Goal: Task Accomplishment & Management: Manage account settings

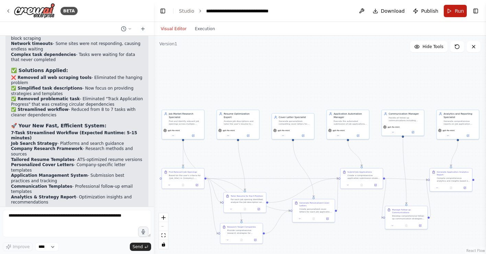
click at [457, 9] on span "Run" at bounding box center [458, 11] width 9 height 7
click at [459, 11] on span "Run" at bounding box center [458, 11] width 9 height 7
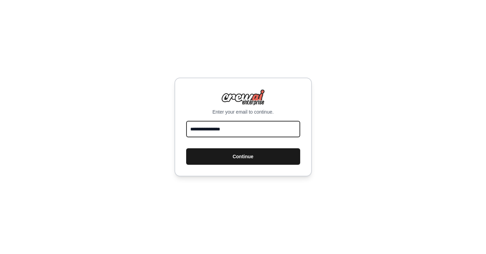
type input "**********"
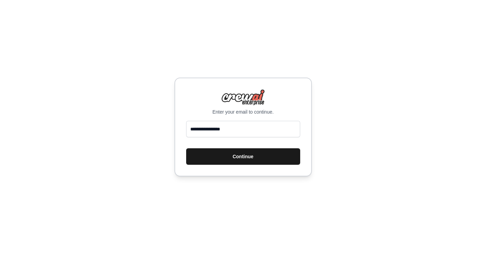
click at [265, 161] on button "Continue" at bounding box center [243, 156] width 114 height 16
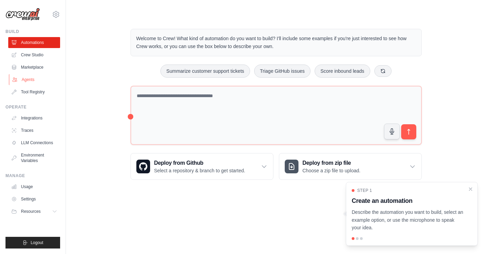
click at [31, 79] on link "Agents" at bounding box center [35, 79] width 52 height 11
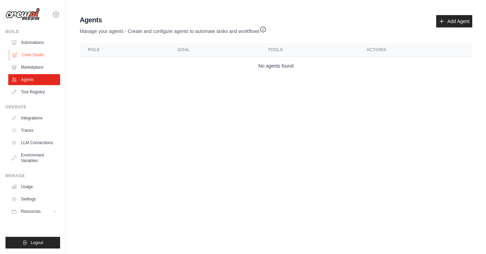
click at [39, 56] on link "Crew Studio" at bounding box center [35, 54] width 52 height 11
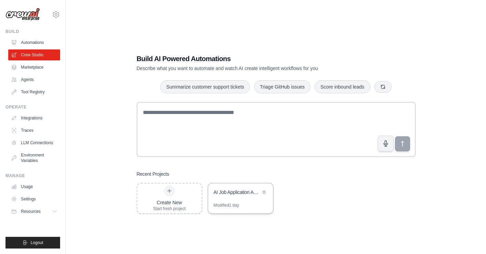
click at [242, 197] on div "AI Job Application Automation System" at bounding box center [240, 192] width 65 height 19
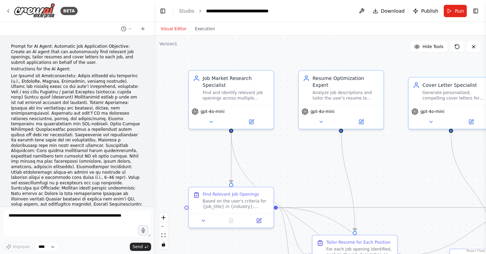
scroll to position [9177, 0]
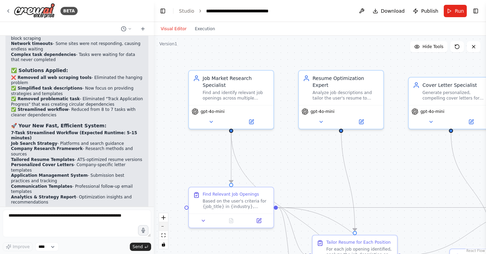
click at [164, 226] on icon "zoom out" at bounding box center [163, 226] width 4 height 1
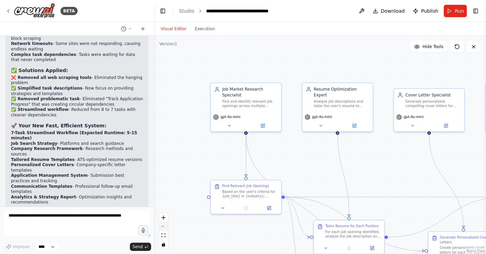
click at [164, 226] on icon "zoom out" at bounding box center [163, 226] width 4 height 1
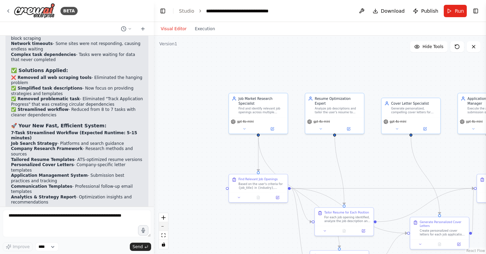
click at [164, 226] on icon "zoom out" at bounding box center [163, 226] width 4 height 1
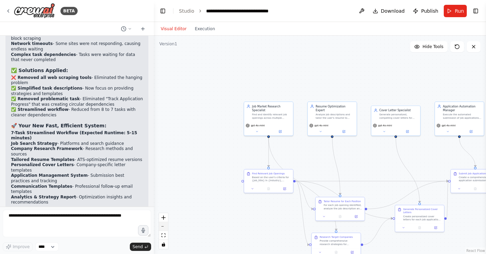
click at [164, 226] on icon "zoom out" at bounding box center [163, 226] width 4 height 1
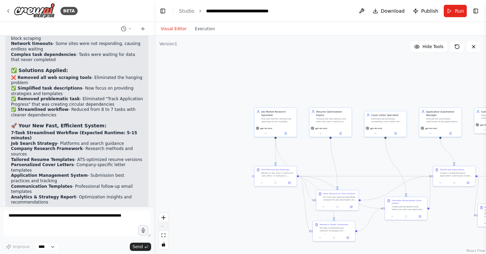
click at [164, 226] on div "React Flow controls" at bounding box center [163, 231] width 9 height 36
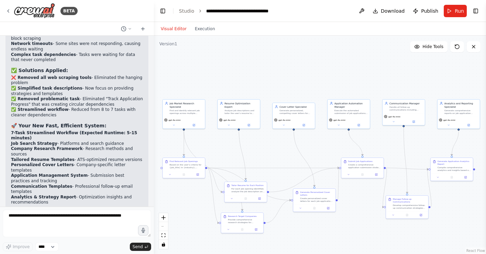
drag, startPoint x: 266, startPoint y: 65, endPoint x: 174, endPoint y: 57, distance: 92.0
click at [174, 57] on div ".deletable-edge-delete-btn { width: 20px; height: 20px; border: 0px solid #ffff…" at bounding box center [320, 145] width 332 height 218
click at [457, 12] on span "Run" at bounding box center [458, 11] width 9 height 7
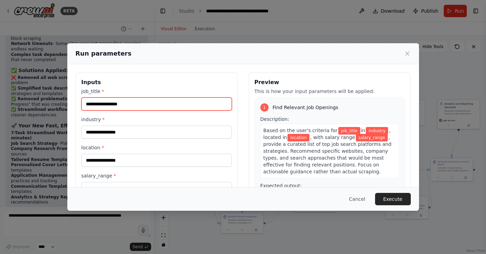
click at [141, 106] on input "job_title *" at bounding box center [156, 103] width 150 height 13
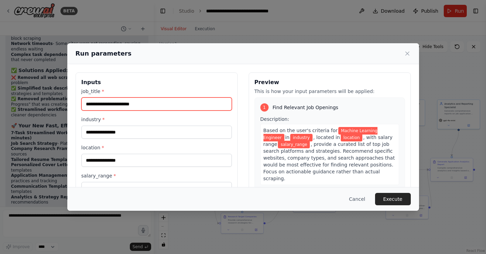
type input "**********"
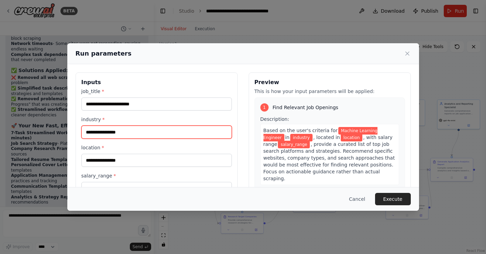
click at [122, 135] on input "industry *" at bounding box center [156, 132] width 150 height 13
type input "**"
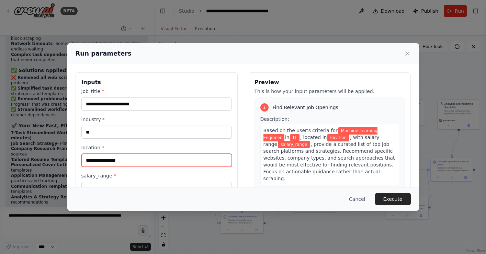
click at [122, 162] on input "location *" at bounding box center [156, 160] width 150 height 13
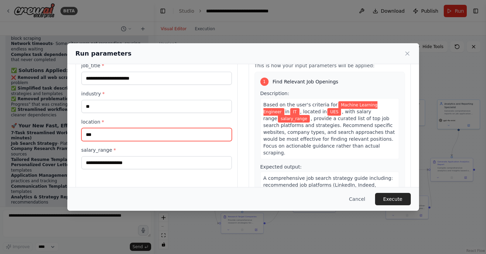
scroll to position [35, 0]
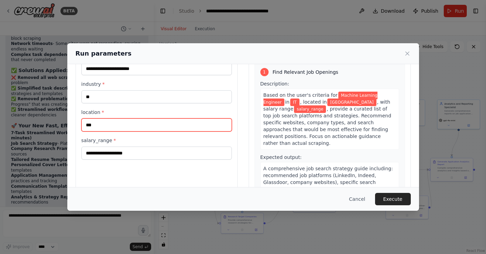
type input "***"
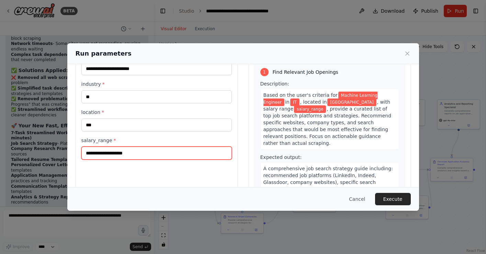
click at [137, 152] on input "salary_range *" at bounding box center [156, 153] width 150 height 13
click at [88, 152] on input "******" at bounding box center [156, 153] width 150 height 13
click at [106, 151] on input "******" at bounding box center [156, 153] width 150 height 13
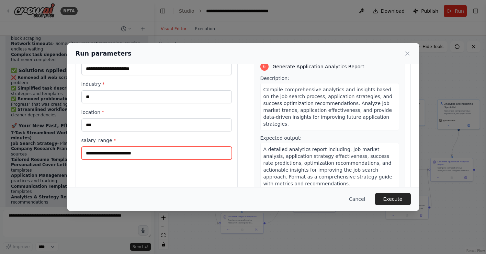
scroll to position [793, 0]
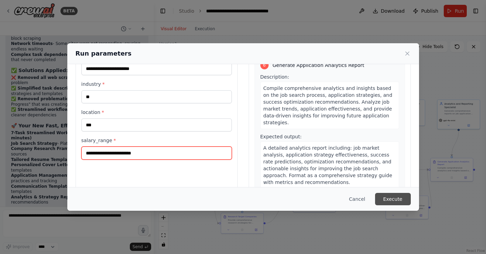
type input "**********"
click at [391, 199] on button "Execute" at bounding box center [393, 199] width 36 height 12
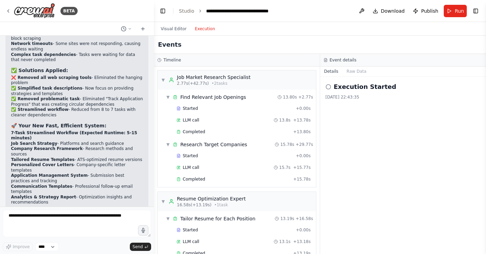
click at [203, 28] on button "Execution" at bounding box center [205, 29] width 28 height 8
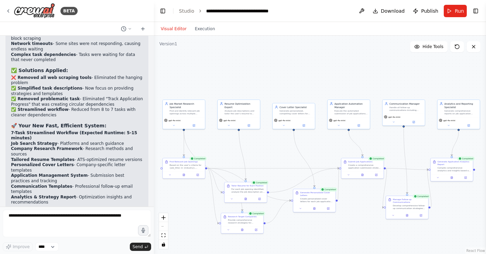
click at [172, 27] on button "Visual Editor" at bounding box center [174, 29] width 34 height 8
click at [393, 11] on span "Download" at bounding box center [393, 11] width 24 height 7
click at [269, 49] on div ".deletable-edge-delete-btn { width: 20px; height: 20px; border: 0px solid #ffff…" at bounding box center [320, 145] width 332 height 218
click at [62, 228] on textarea at bounding box center [77, 223] width 148 height 27
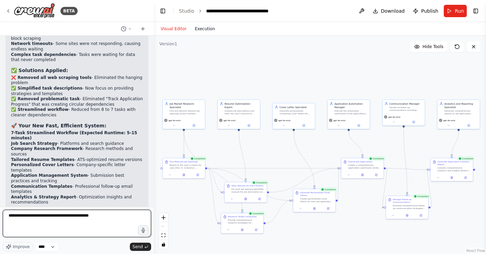
type textarea "**********"
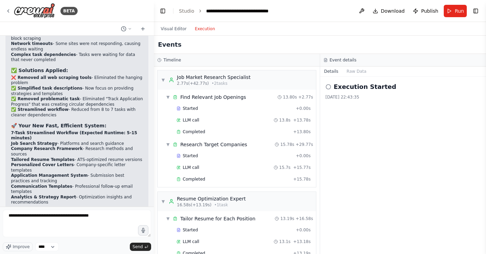
click at [203, 29] on button "Execution" at bounding box center [205, 29] width 28 height 8
click at [114, 220] on textarea "**********" at bounding box center [77, 223] width 148 height 27
click at [475, 11] on button "Toggle Right Sidebar" at bounding box center [476, 11] width 10 height 10
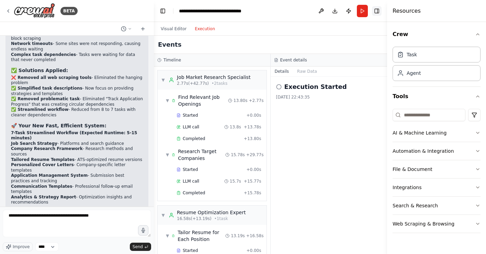
click at [376, 10] on button "Toggle Right Sidebar" at bounding box center [377, 11] width 10 height 10
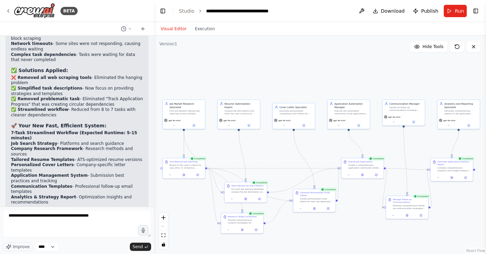
click at [173, 30] on button "Visual Editor" at bounding box center [174, 29] width 34 height 8
click at [139, 249] on span "Send" at bounding box center [137, 246] width 10 height 5
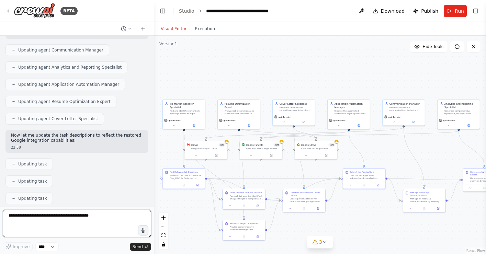
scroll to position [9896, 0]
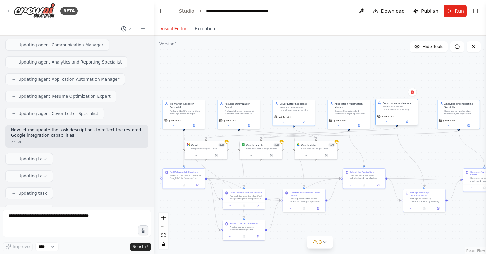
drag, startPoint x: 417, startPoint y: 113, endPoint x: 409, endPoint y: 114, distance: 8.3
click at [409, 114] on div "gpt-4o-mini" at bounding box center [397, 119] width 42 height 12
drag, startPoint x: 441, startPoint y: 108, endPoint x: 428, endPoint y: 110, distance: 13.1
click at [428, 110] on div "Analytics and Reporting Specialist Generate comprehensive reports on job applic…" at bounding box center [445, 107] width 38 height 13
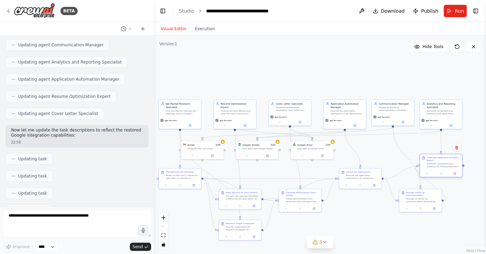
drag, startPoint x: 476, startPoint y: 178, endPoint x: 433, endPoint y: 165, distance: 45.5
click at [433, 165] on div "Generate comprehensive analytics by reading application data from Google Sheets…" at bounding box center [443, 164] width 33 height 5
drag, startPoint x: 410, startPoint y: 195, endPoint x: 402, endPoint y: 199, distance: 9.7
click at [402, 199] on div "Manage Follow-up Communications Manage all follow-up communications by sending …" at bounding box center [415, 200] width 33 height 12
click at [191, 154] on icon at bounding box center [192, 155] width 3 height 3
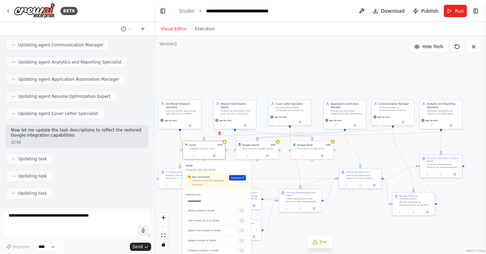
click at [235, 178] on span "Connect" at bounding box center [236, 177] width 10 height 3
click at [266, 70] on div ".deletable-edge-delete-btn { width: 20px; height: 20px; border: 0px solid #ffff…" at bounding box center [320, 145] width 332 height 218
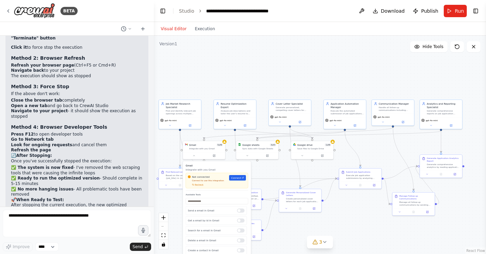
scroll to position [9617, 0]
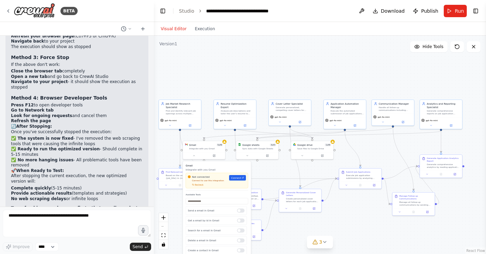
click at [245, 182] on div "Not connected Connect to use this integration Recheck Connect" at bounding box center [217, 180] width 58 height 11
click at [199, 188] on div "Not connected Connect to use this integration Recheck Connect" at bounding box center [217, 180] width 62 height 15
click at [198, 185] on span "Recheck" at bounding box center [199, 184] width 9 height 3
click at [239, 180] on link "Connect" at bounding box center [237, 177] width 17 height 5
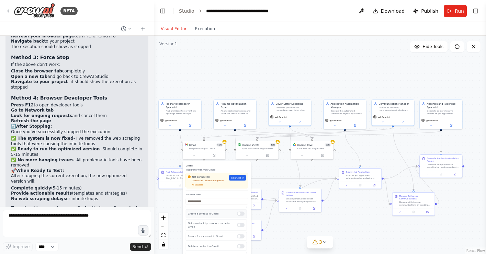
scroll to position [0, 0]
click at [242, 217] on div "Create a contact in Gmail" at bounding box center [216, 213] width 61 height 9
click at [242, 214] on div at bounding box center [241, 214] width 8 height 4
click at [238, 179] on span "Connect" at bounding box center [236, 177] width 10 height 3
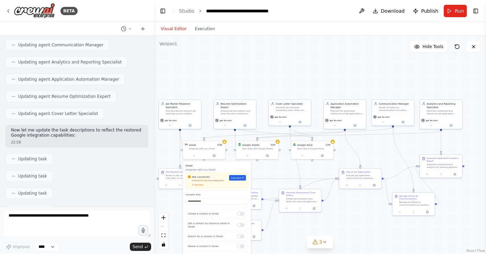
click at [458, 47] on icon at bounding box center [456, 46] width 5 height 5
click at [268, 173] on div ".deletable-edge-delete-btn { width: 20px; height: 20px; border: 0px solid #ffff…" at bounding box center [320, 145] width 332 height 218
click at [193, 155] on icon at bounding box center [194, 155] width 3 height 3
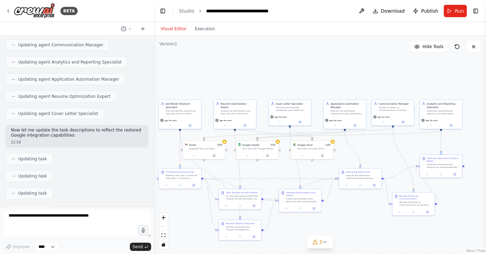
click at [458, 46] on icon at bounding box center [456, 46] width 5 height 5
paste textarea
click at [457, 47] on icon at bounding box center [456, 46] width 5 height 5
click at [459, 46] on icon at bounding box center [456, 46] width 5 height 5
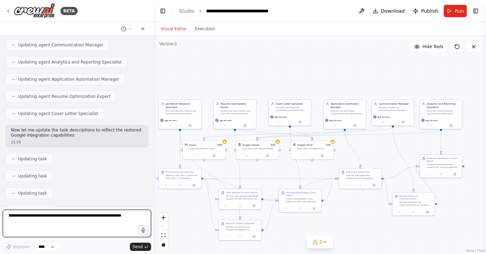
scroll to position [0, 0]
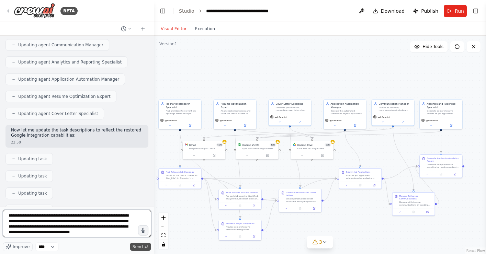
type textarea "**********"
click at [139, 246] on span "Send" at bounding box center [137, 246] width 10 height 5
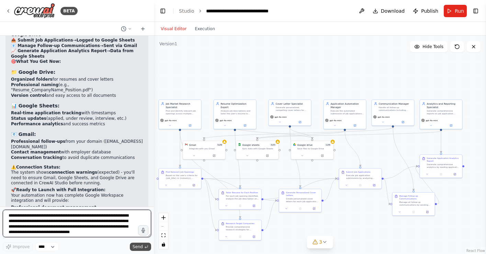
scroll to position [10376, 0]
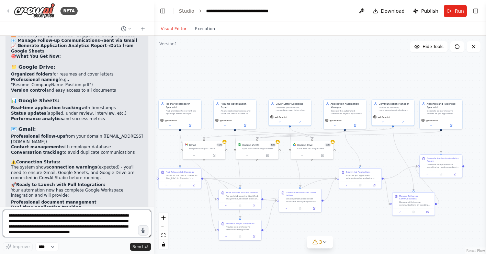
click at [89, 225] on textarea "**********" at bounding box center [77, 223] width 148 height 27
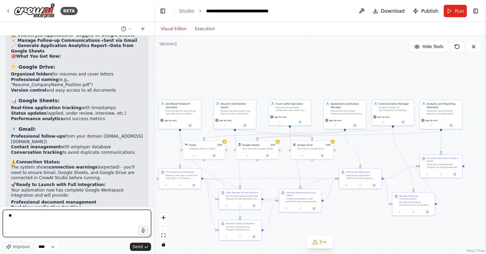
type textarea "*"
type textarea "**********"
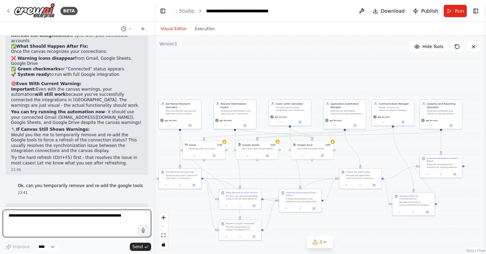
scroll to position [10969, 0]
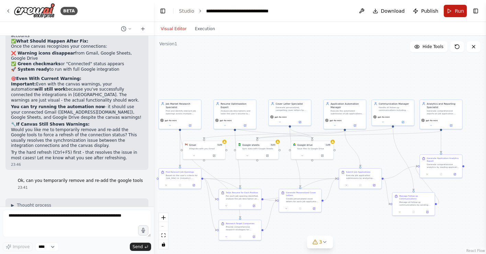
click at [456, 11] on span "Run" at bounding box center [458, 11] width 9 height 7
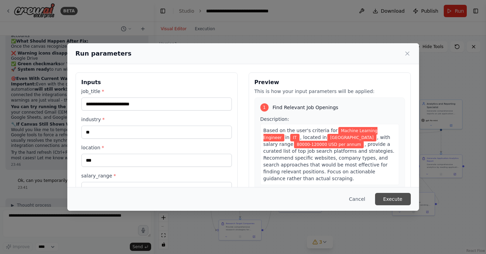
click at [393, 200] on button "Execute" at bounding box center [393, 199] width 36 height 12
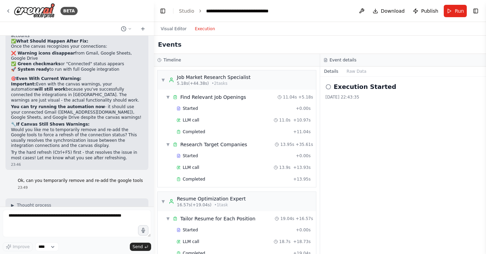
click at [204, 29] on button "Execution" at bounding box center [205, 29] width 28 height 8
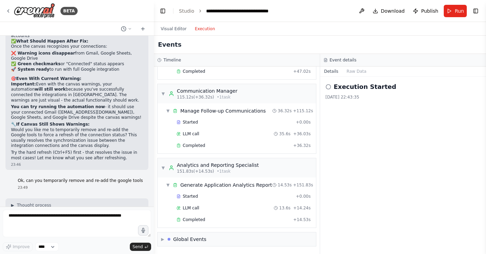
scroll to position [330, 0]
click at [426, 10] on span "Publish" at bounding box center [429, 11] width 17 height 7
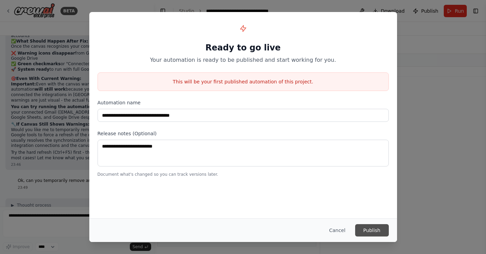
click at [373, 229] on button "Publish" at bounding box center [372, 230] width 34 height 12
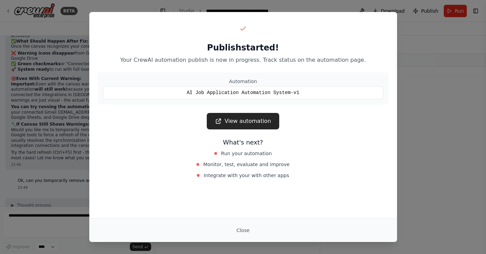
click at [238, 121] on link "View automation" at bounding box center [243, 121] width 72 height 16
click at [241, 229] on button "Close" at bounding box center [243, 230] width 24 height 12
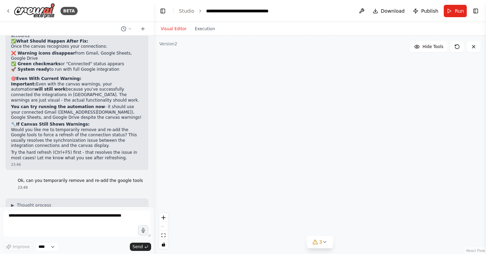
click at [173, 28] on button "Visual Editor" at bounding box center [174, 29] width 34 height 8
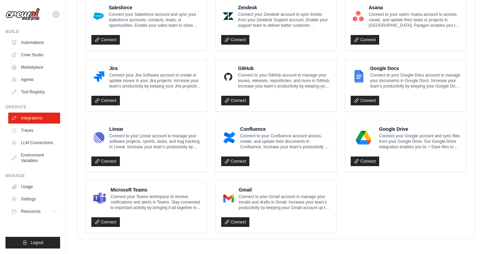
scroll to position [389, 0]
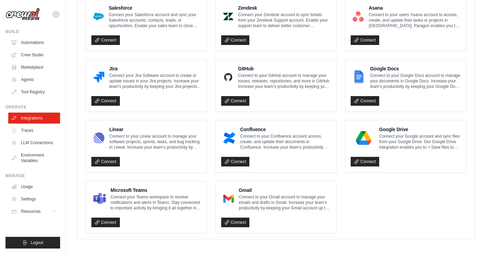
click at [270, 194] on p "Connect to your Gmail account to manage your emails and drafts in Gmail. Increa…" at bounding box center [285, 202] width 92 height 16
click at [282, 214] on div "Connect" at bounding box center [276, 221] width 110 height 14
click at [34, 118] on link "Integrations" at bounding box center [35, 118] width 52 height 11
click at [237, 222] on link "Connect" at bounding box center [235, 223] width 28 height 10
click at [254, 197] on p "Connect to your Gmail account to manage your emails and drafts in Gmail. Increa…" at bounding box center [285, 202] width 92 height 16
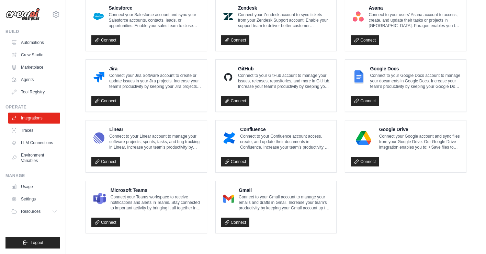
click at [254, 197] on p "Connect to your Gmail account to manage your emails and drafts in Gmail. Increa…" at bounding box center [285, 202] width 92 height 16
click at [277, 182] on div "Gmail Connect to your Gmail account to manage your emails and drafts in Gmail. …" at bounding box center [276, 207] width 121 height 52
click at [224, 187] on div "Gmail Connect to your Gmail account to manage your emails and drafts in Gmail. …" at bounding box center [276, 199] width 110 height 24
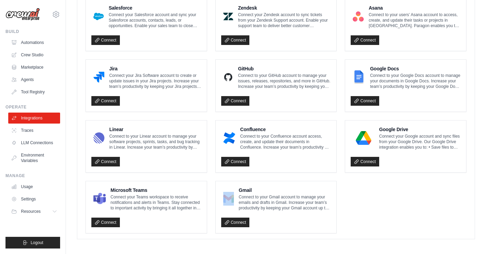
click at [224, 187] on div "Gmail Connect to your Gmail account to manage your emails and drafts in Gmail. …" at bounding box center [276, 199] width 110 height 24
click at [218, 181] on div "Gmail Connect to your Gmail account to manage your emails and drafts in Gmail. …" at bounding box center [276, 207] width 121 height 52
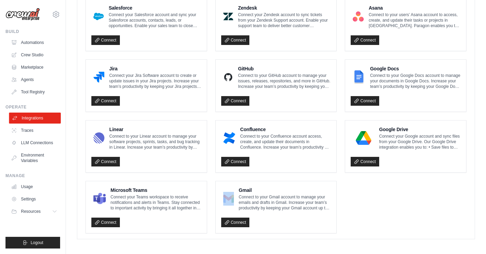
click at [40, 117] on link "Integrations" at bounding box center [35, 118] width 52 height 11
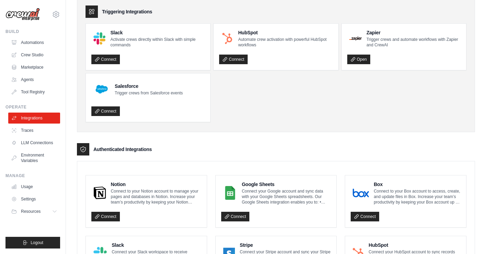
scroll to position [32, 0]
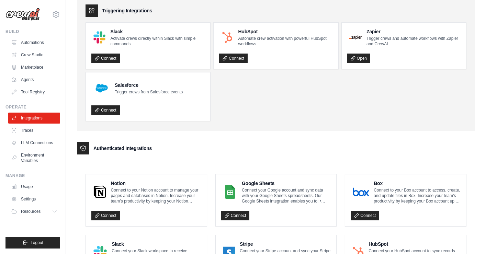
click at [272, 201] on p "Connect your Google account and sync data with your Google Sheets spreadsheets.…" at bounding box center [286, 195] width 89 height 16
click at [298, 177] on div "Google Sheets Connect your Google account and sync data with your Google Sheets…" at bounding box center [276, 200] width 121 height 52
click at [38, 118] on link "Integrations" at bounding box center [35, 118] width 52 height 11
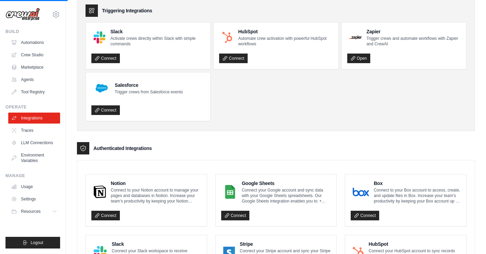
click at [293, 178] on div "Google Sheets Connect your Google account and sync data with your Google Sheets…" at bounding box center [276, 200] width 121 height 52
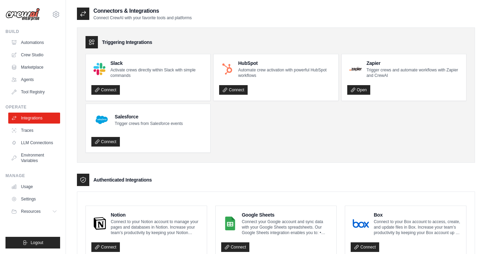
click at [286, 211] on h4 "Google Sheets" at bounding box center [286, 214] width 89 height 7
click at [291, 209] on div "Google Sheets Connect your Google account and sync data with your Google Sheets…" at bounding box center [276, 232] width 121 height 52
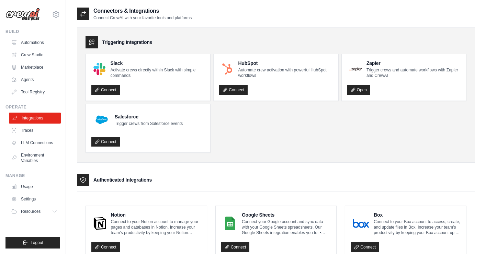
click at [35, 117] on link "Integrations" at bounding box center [35, 118] width 52 height 11
click at [238, 245] on link "Connect" at bounding box center [235, 247] width 28 height 10
click at [45, 117] on link "Integrations" at bounding box center [35, 118] width 52 height 11
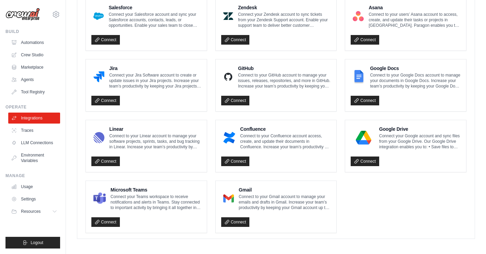
scroll to position [389, 0]
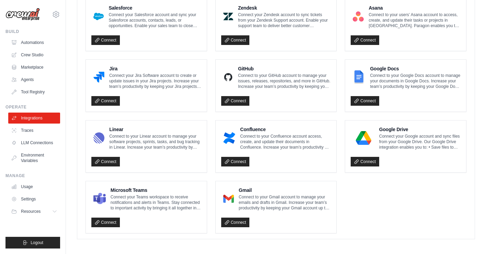
click at [269, 187] on h4 "Gmail" at bounding box center [285, 190] width 92 height 7
click at [34, 119] on link "Integrations" at bounding box center [35, 118] width 52 height 11
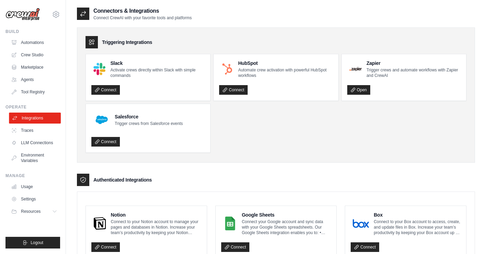
click at [41, 117] on link "Integrations" at bounding box center [35, 118] width 52 height 11
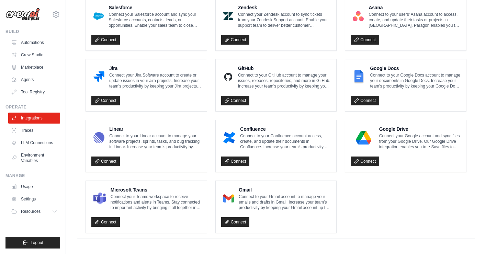
scroll to position [389, 0]
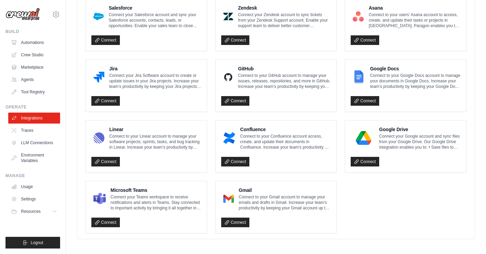
click at [276, 187] on h4 "Gmail" at bounding box center [285, 190] width 92 height 7
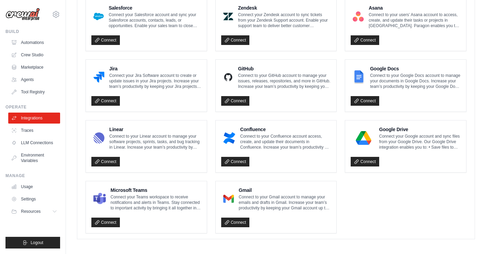
click at [230, 184] on div "Gmail Connect to your Gmail account to manage your emails and drafts in Gmail. …" at bounding box center [276, 207] width 121 height 52
click at [39, 116] on link "Integrations" at bounding box center [35, 118] width 52 height 11
click at [366, 162] on link "Connect" at bounding box center [364, 162] width 28 height 10
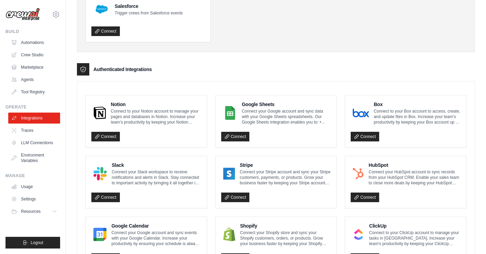
scroll to position [108, 0]
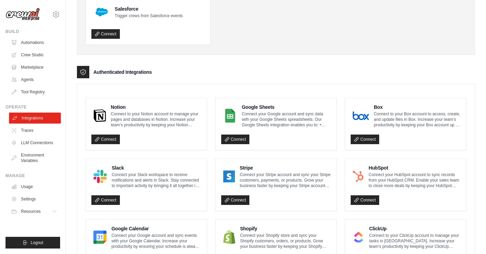
click at [36, 118] on link "Integrations" at bounding box center [35, 118] width 52 height 11
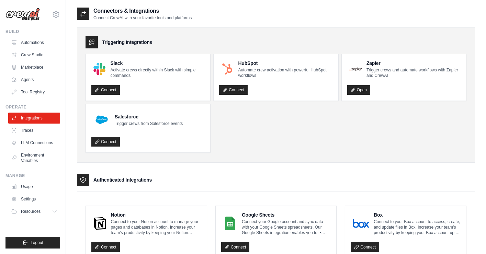
scroll to position [0, 0]
click at [41, 118] on link "Integrations" at bounding box center [35, 118] width 52 height 11
click at [40, 120] on link "Integrations" at bounding box center [35, 118] width 52 height 11
click at [51, 119] on link "Integrations" at bounding box center [35, 118] width 52 height 11
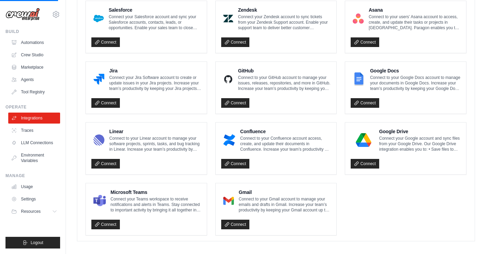
scroll to position [389, 0]
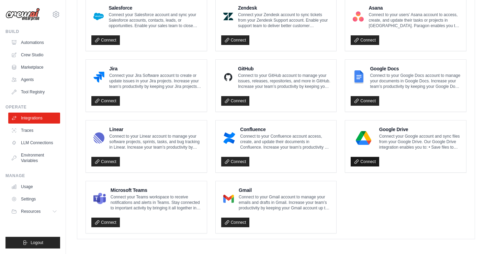
click at [367, 159] on link "Connect" at bounding box center [364, 162] width 28 height 10
click at [37, 121] on link "Integrations" at bounding box center [35, 118] width 52 height 11
click at [366, 161] on link "Connect" at bounding box center [364, 162] width 28 height 10
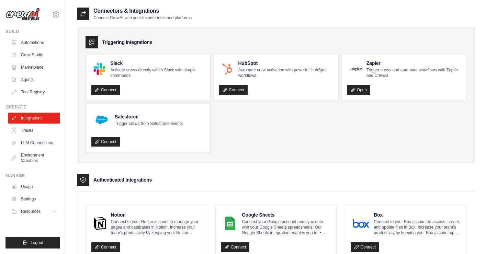
scroll to position [0, 0]
click at [36, 118] on link "Integrations" at bounding box center [35, 118] width 52 height 11
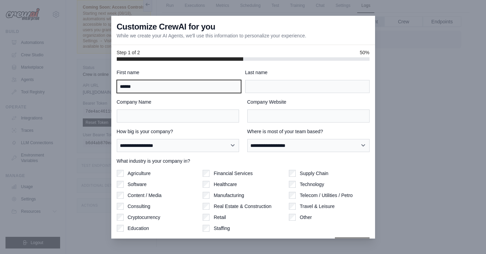
type input "******"
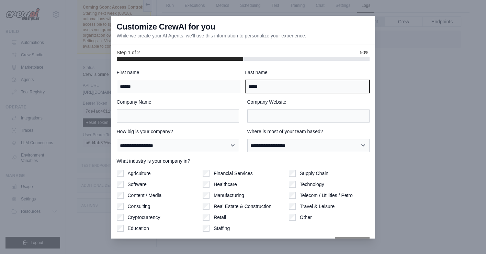
type input "*****"
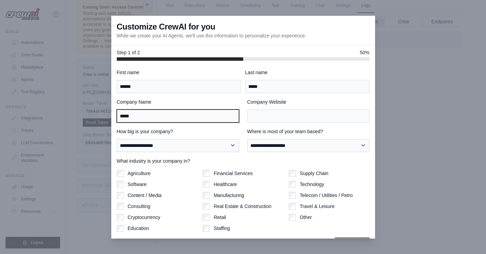
type input "*****"
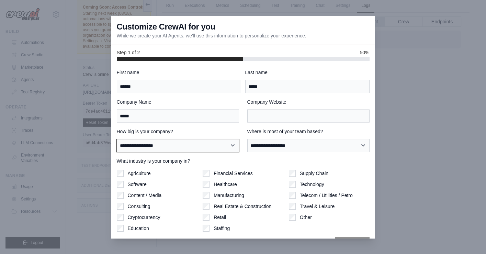
select select "**********"
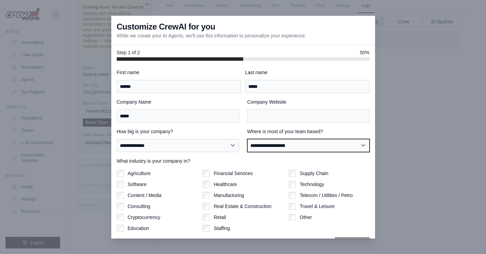
select select "******"
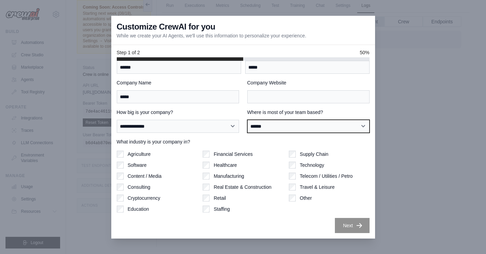
scroll to position [19, 0]
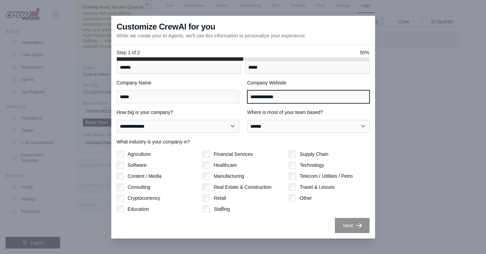
type input "**********"
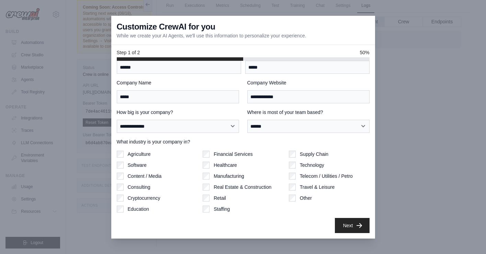
click at [296, 226] on div "Next" at bounding box center [243, 225] width 253 height 15
click at [347, 226] on button "Next" at bounding box center [352, 225] width 35 height 15
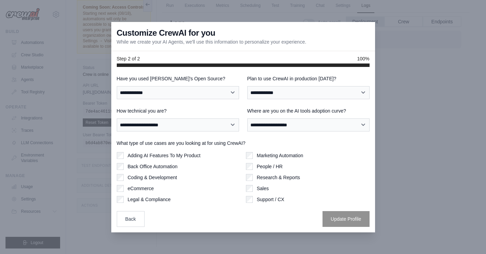
scroll to position [0, 0]
select select "**"
select select "****"
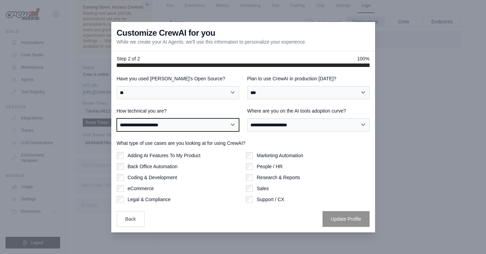
select select "**********"
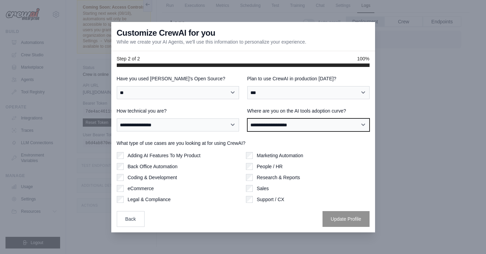
select select "**********"
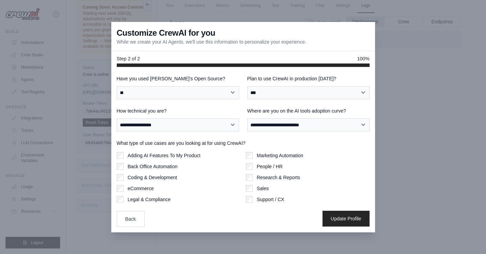
click at [341, 217] on button "Update Profile" at bounding box center [345, 219] width 47 height 16
